Goal: Use online tool/utility: Use online tool/utility

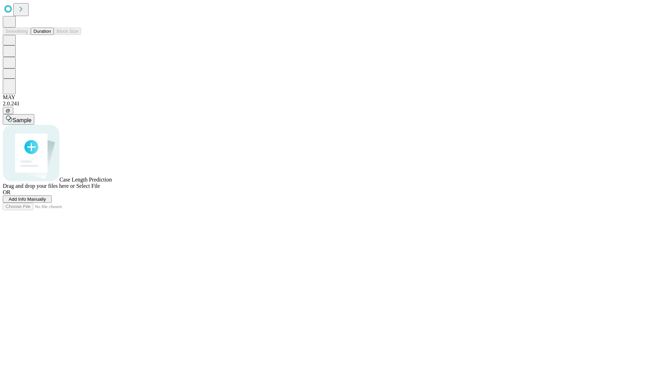
click at [100, 189] on span "Select File" at bounding box center [88, 186] width 24 height 6
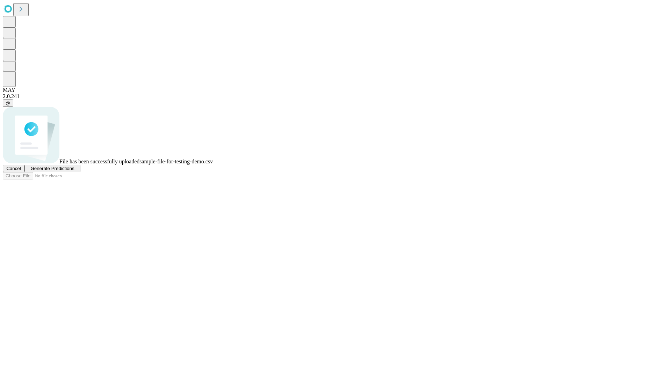
click at [74, 171] on span "Generate Predictions" at bounding box center [52, 168] width 44 height 5
